Goal: Task Accomplishment & Management: Manage account settings

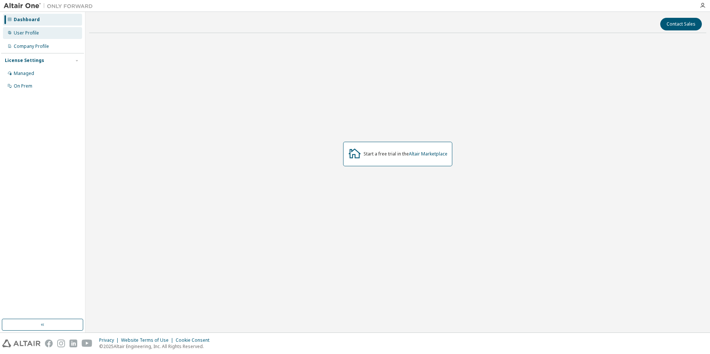
click at [37, 27] on div "User Profile" at bounding box center [42, 33] width 79 height 12
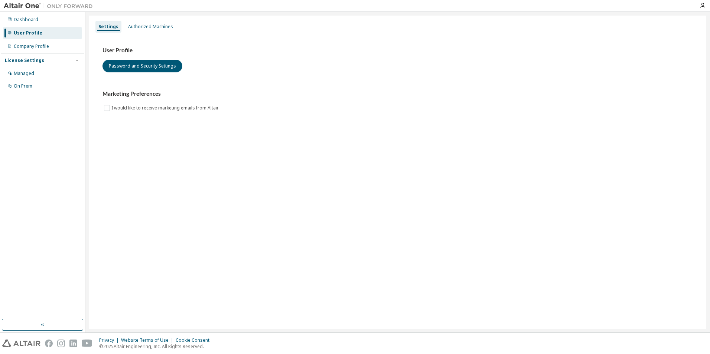
click at [59, 27] on div "User Profile" at bounding box center [42, 33] width 79 height 12
click at [56, 24] on div "Dashboard" at bounding box center [42, 20] width 79 height 12
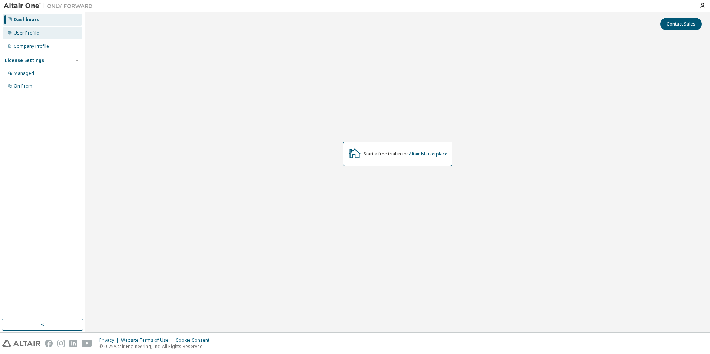
click at [27, 32] on div "User Profile" at bounding box center [26, 33] width 25 height 6
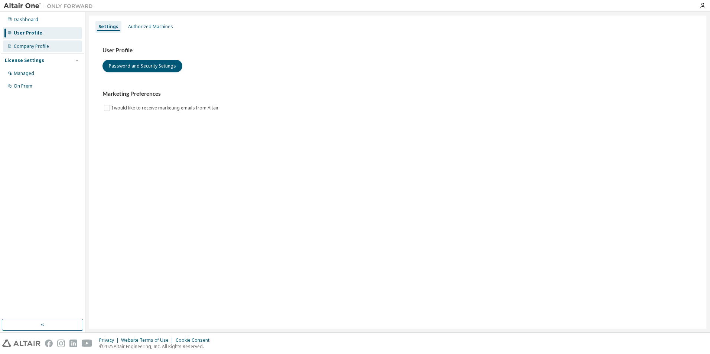
click at [39, 44] on div "Company Profile" at bounding box center [31, 46] width 35 height 6
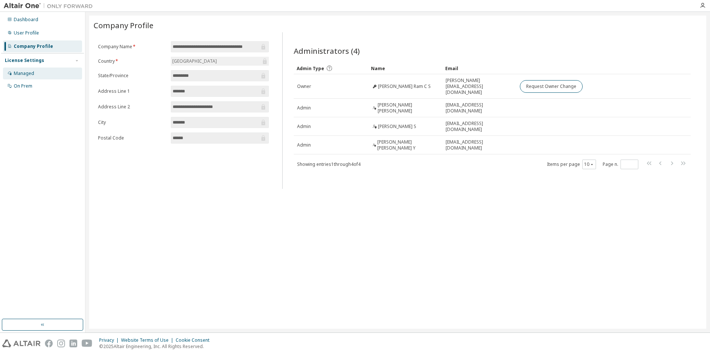
click at [69, 74] on div "Managed" at bounding box center [42, 74] width 79 height 12
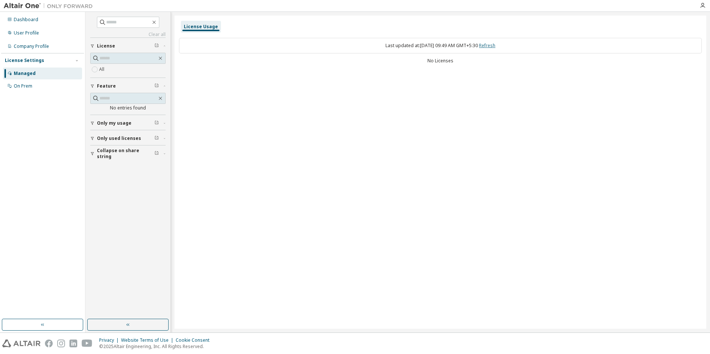
click at [490, 46] on link "Refresh" at bounding box center [487, 45] width 16 height 6
click at [52, 82] on div "On Prem" at bounding box center [42, 86] width 79 height 12
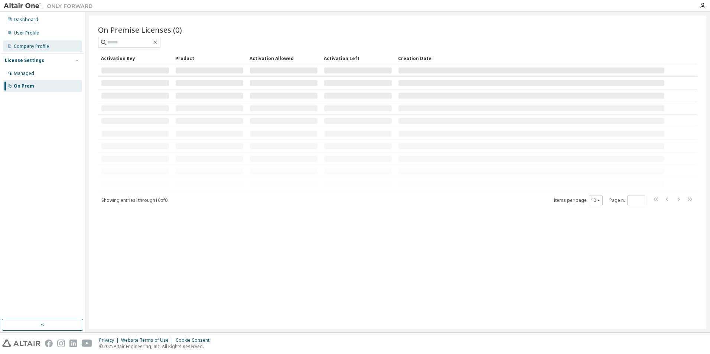
click at [53, 49] on div "Company Profile" at bounding box center [42, 46] width 79 height 12
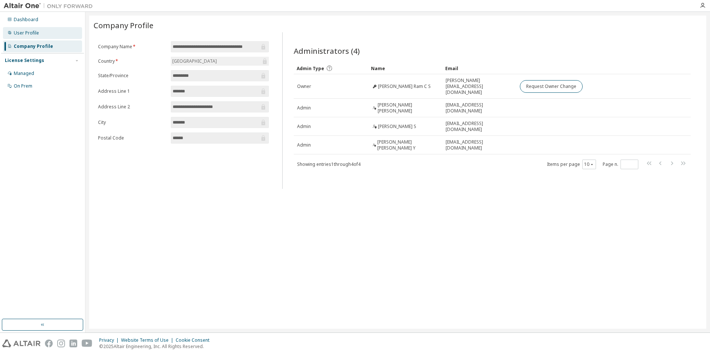
click at [55, 30] on div "User Profile" at bounding box center [42, 33] width 79 height 12
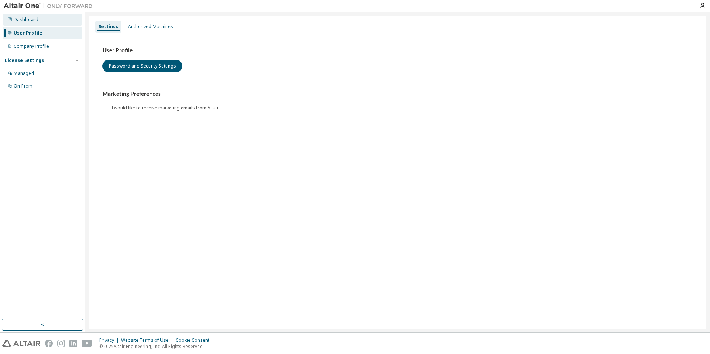
click at [42, 17] on div "Dashboard" at bounding box center [42, 20] width 79 height 12
